Goal: Information Seeking & Learning: Learn about a topic

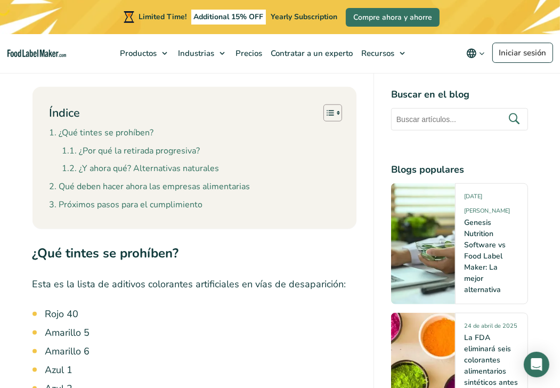
scroll to position [713, 0]
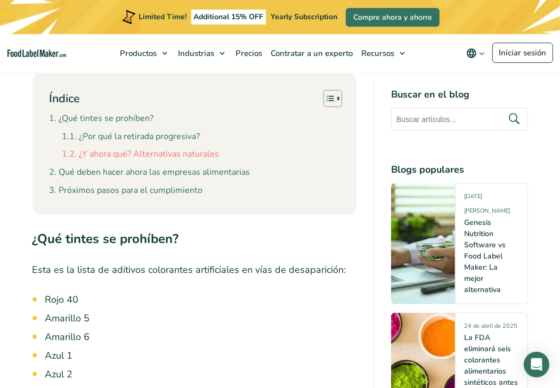
click at [162, 155] on link "¿Y ahora qué? Alternativas naturales" at bounding box center [140, 154] width 157 height 14
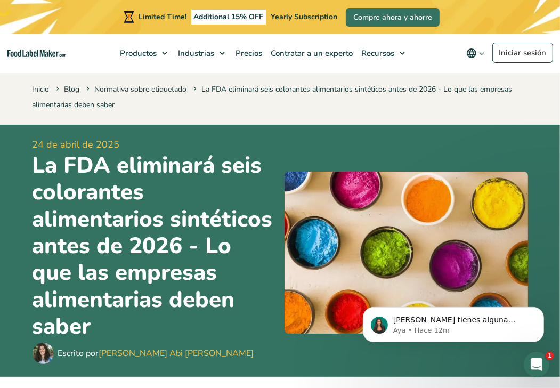
drag, startPoint x: 211, startPoint y: 126, endPoint x: 204, endPoint y: 108, distance: 19.9
click at [204, 108] on p "Inicio Blog Normativa sobre etiquetado La FDA eliminará seis colorantes aliment…" at bounding box center [279, 96] width 495 height 31
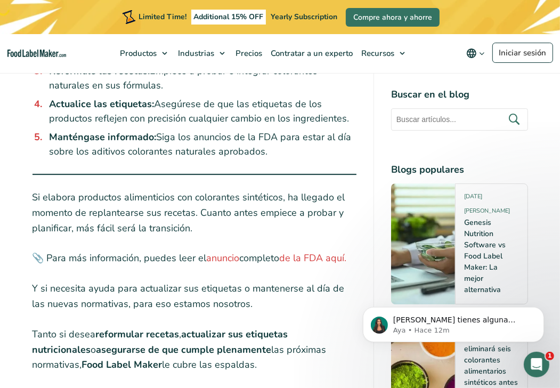
scroll to position [2023, 0]
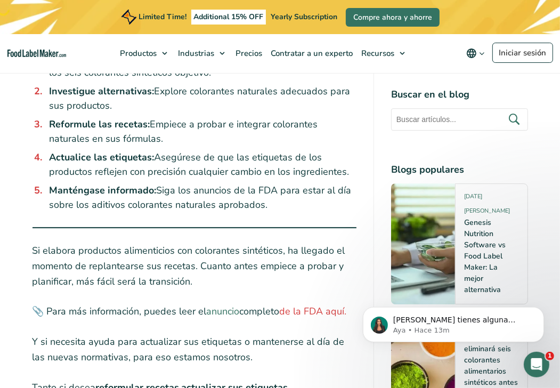
click at [235, 305] on link "anuncio" at bounding box center [223, 311] width 33 height 13
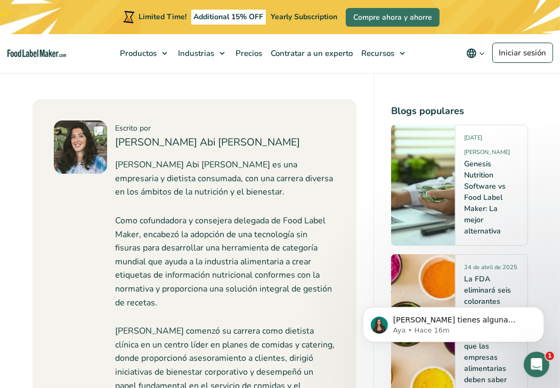
scroll to position [2556, 0]
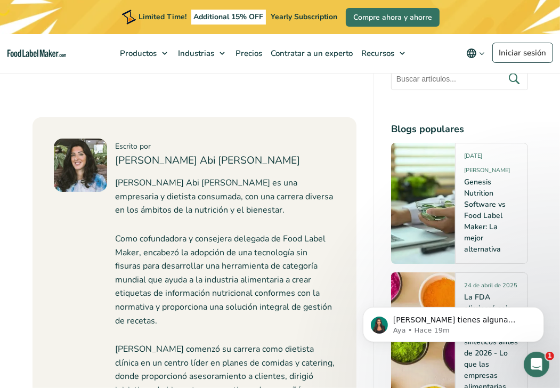
click at [93, 225] on div at bounding box center [80, 381] width 53 height 486
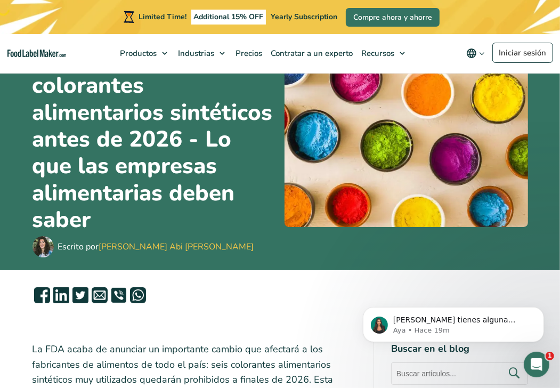
scroll to position [0, 0]
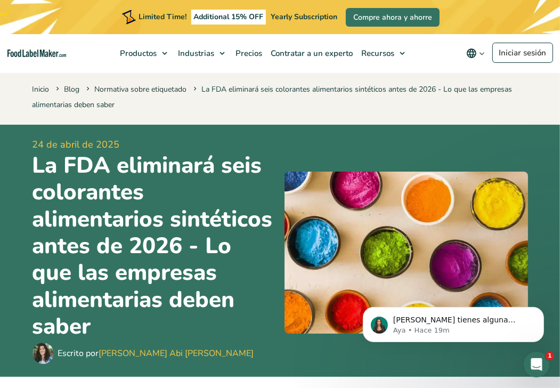
drag, startPoint x: 32, startPoint y: 163, endPoint x: 281, endPoint y: 149, distance: 249.1
click at [281, 149] on div "24 de abril de 2025 La FDA eliminará seis colorantes alimentarios sintéticos an…" at bounding box center [279, 251] width 495 height 252
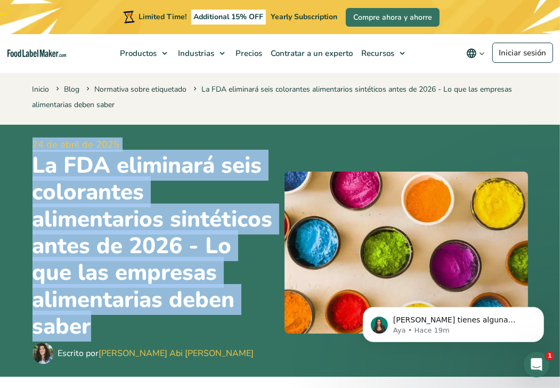
drag, startPoint x: 34, startPoint y: 140, endPoint x: 263, endPoint y: 327, distance: 295.5
click at [263, 327] on div "24 de abril de 2025 La FDA eliminará seis colorantes alimentarios sintéticos an…" at bounding box center [279, 251] width 511 height 252
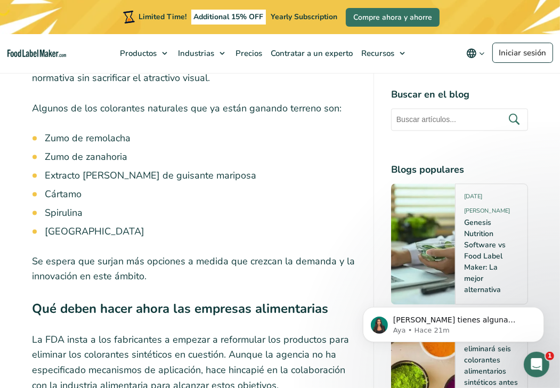
scroll to position [1438, 0]
click at [445, 116] on input "text" at bounding box center [459, 119] width 137 height 22
type input "prohibicion de colorantes artificiales"
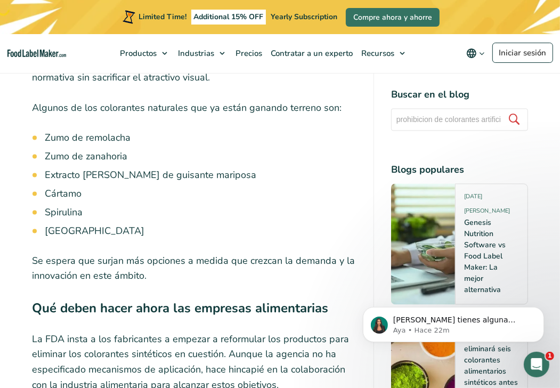
click at [515, 118] on icon "submit" at bounding box center [514, 119] width 16 height 16
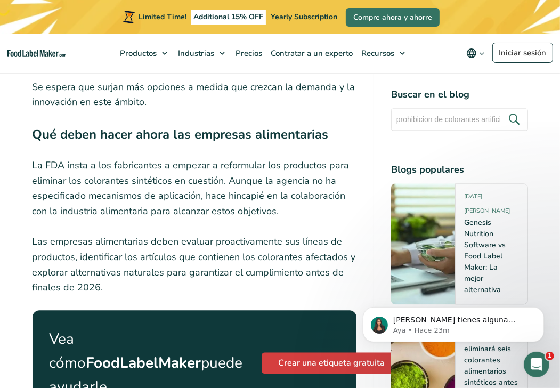
scroll to position [1544, 0]
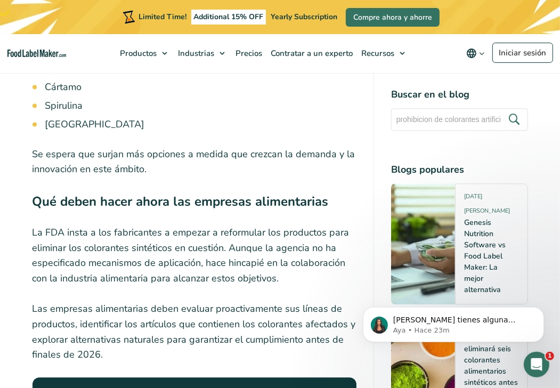
scroll to position [713, 0]
